Goal: Navigation & Orientation: Find specific page/section

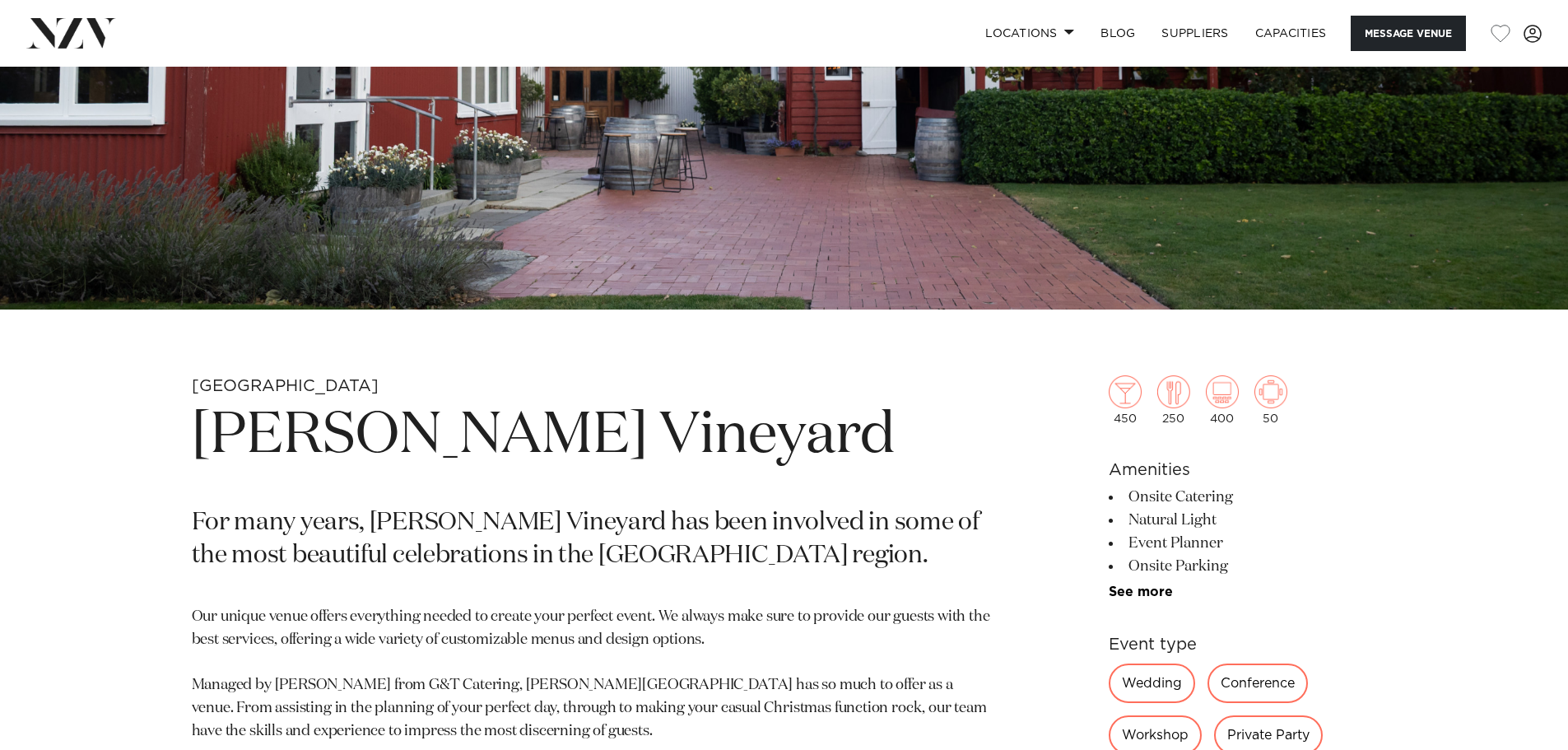
scroll to position [494, 0]
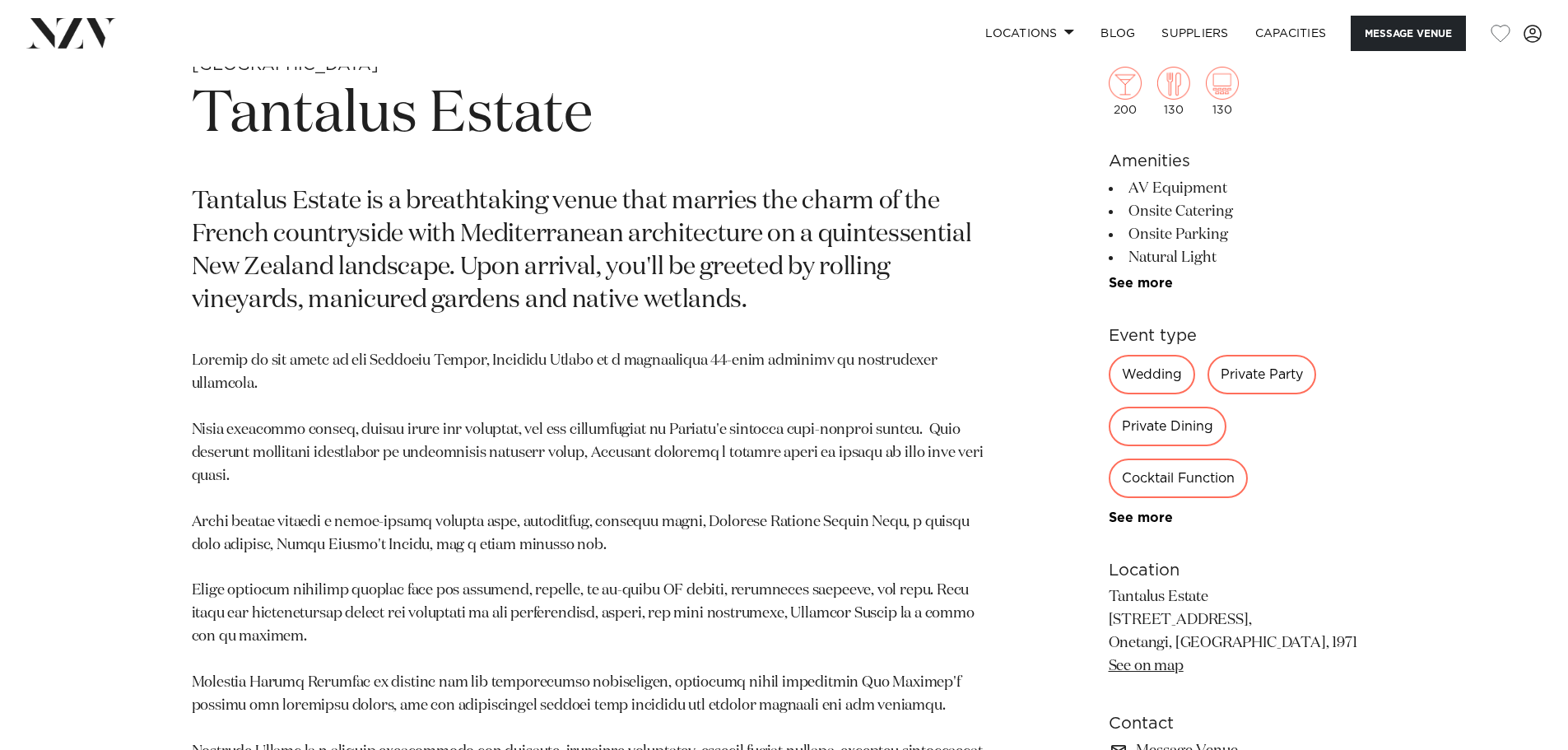
scroll to position [823, 0]
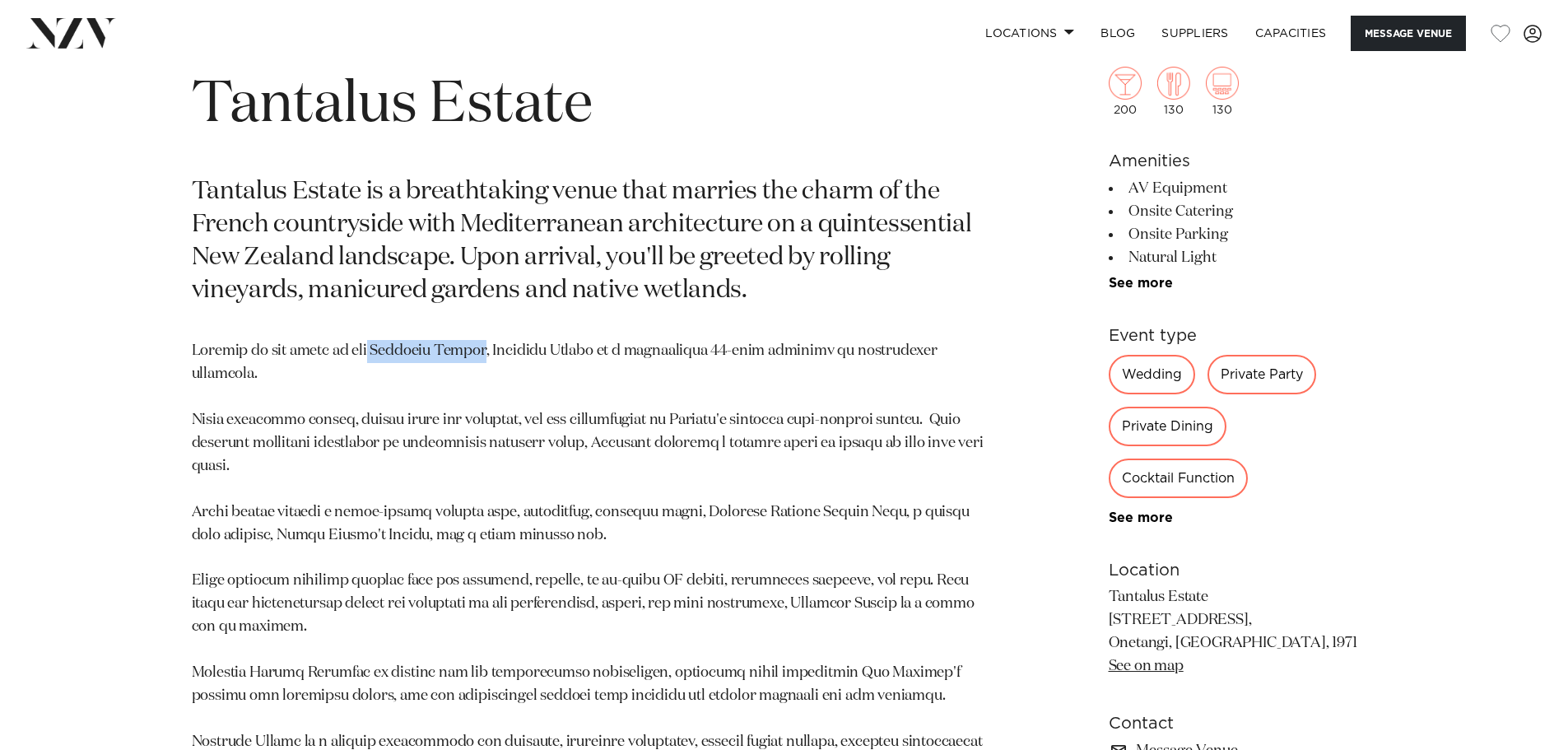
drag, startPoint x: 361, startPoint y: 348, endPoint x: 465, endPoint y: 345, distance: 104.0
click at [465, 345] on p at bounding box center [591, 593] width 800 height 505
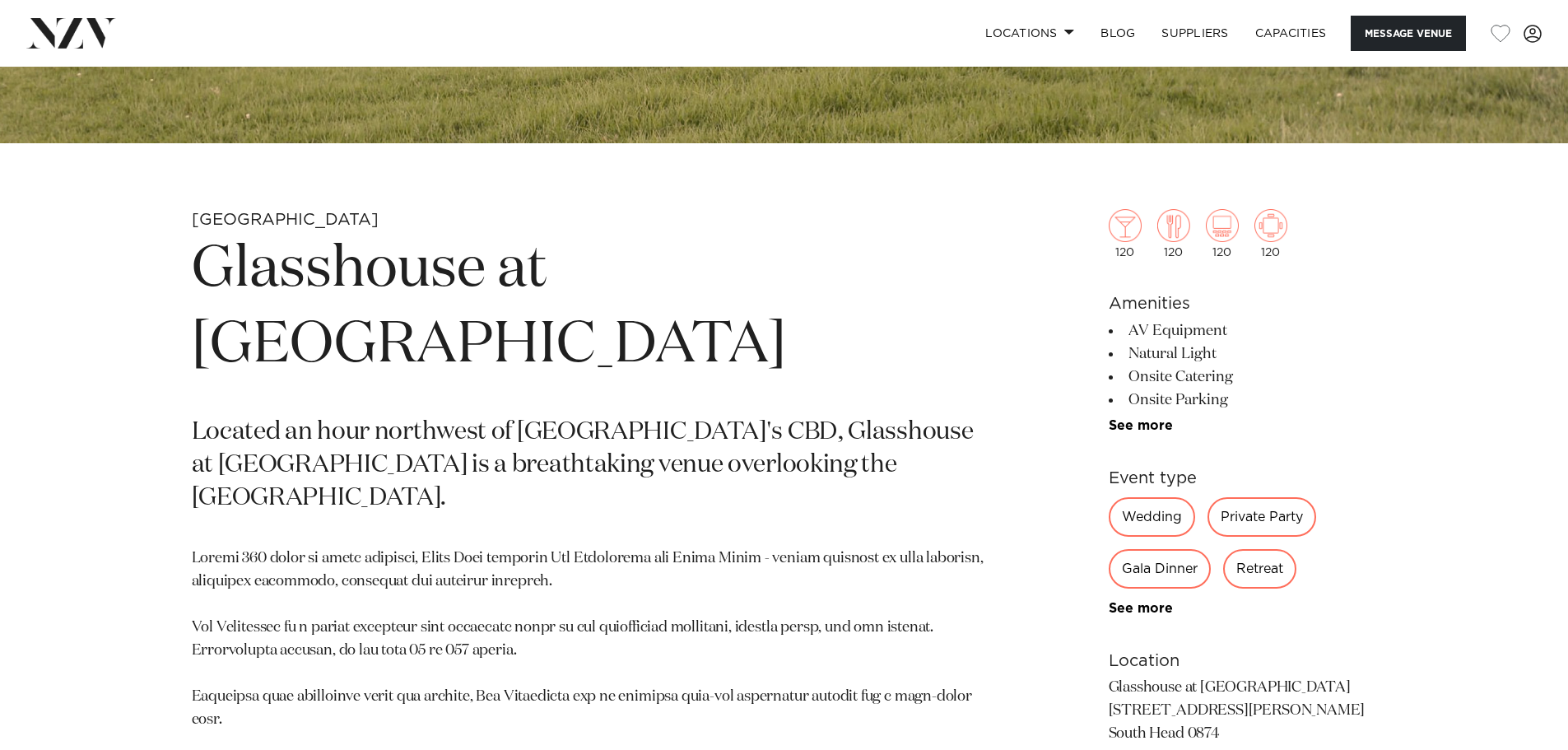
scroll to position [247, 0]
